Goal: Communication & Community: Answer question/provide support

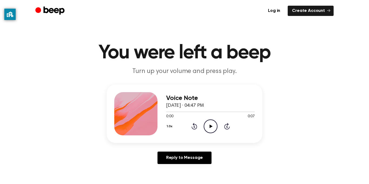
click at [212, 126] on icon at bounding box center [211, 127] width 3 height 4
click at [204, 124] on icon "Play Audio" at bounding box center [211, 127] width 14 height 14
click at [205, 125] on icon "Pause Audio" at bounding box center [211, 127] width 14 height 14
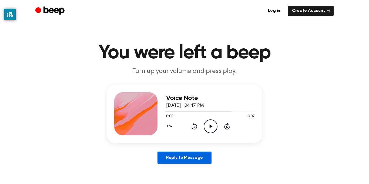
click at [198, 157] on link "Reply to Message" at bounding box center [185, 158] width 54 height 12
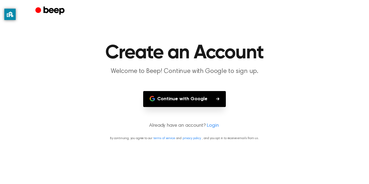
click at [171, 104] on button "Continue with Google" at bounding box center [184, 99] width 83 height 16
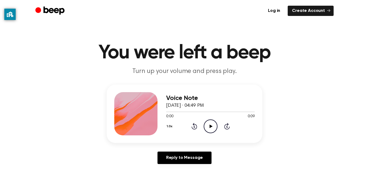
click at [209, 129] on icon "Play Audio" at bounding box center [211, 127] width 14 height 14
click at [210, 129] on icon "Pause Audio" at bounding box center [211, 127] width 14 height 14
